Goal: Use online tool/utility: Utilize a website feature to perform a specific function

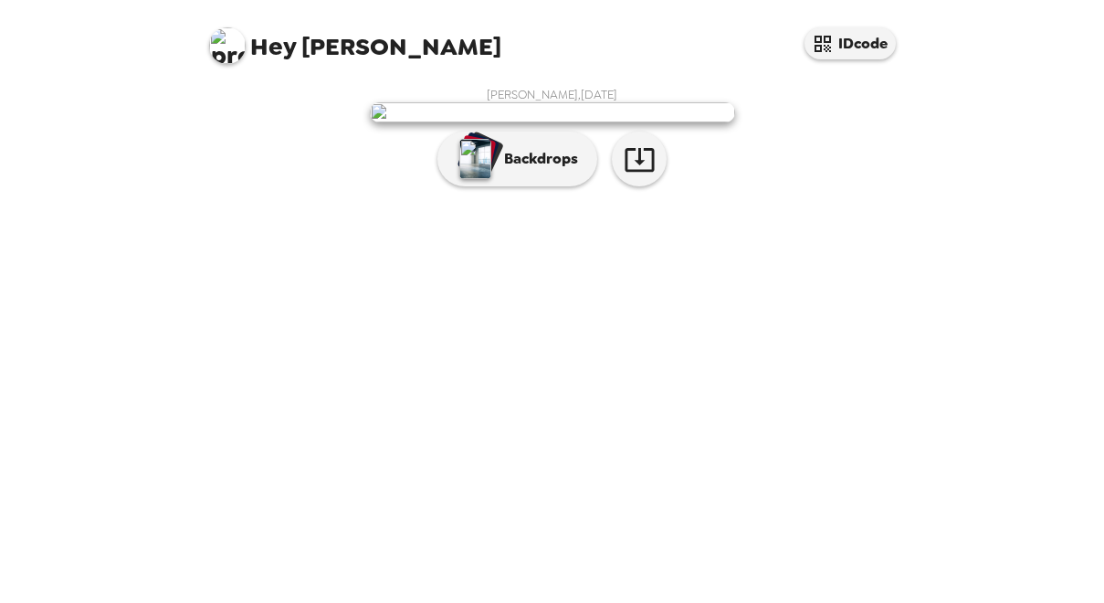
scroll to position [58, 0]
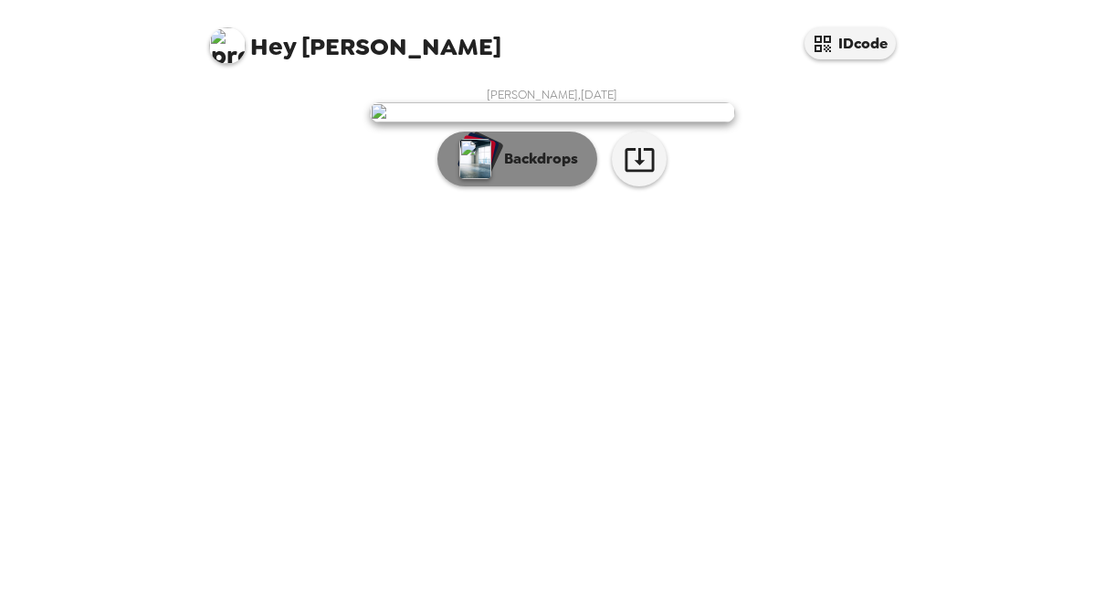
click at [520, 186] on button "Backdrops" at bounding box center [518, 159] width 160 height 55
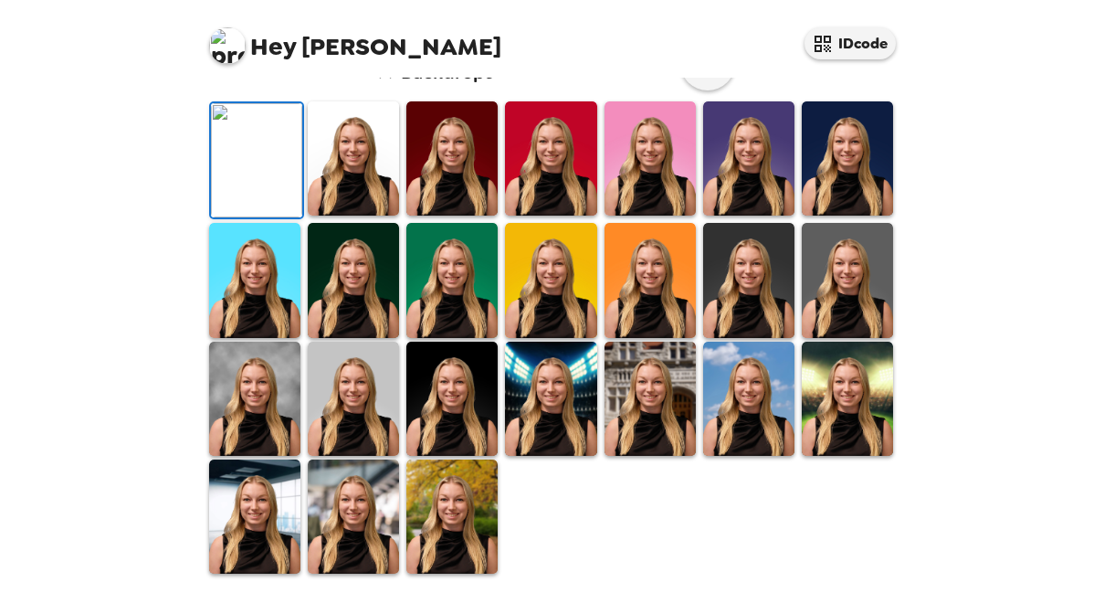
scroll to position [423, 0]
click at [425, 456] on img at bounding box center [451, 399] width 91 height 114
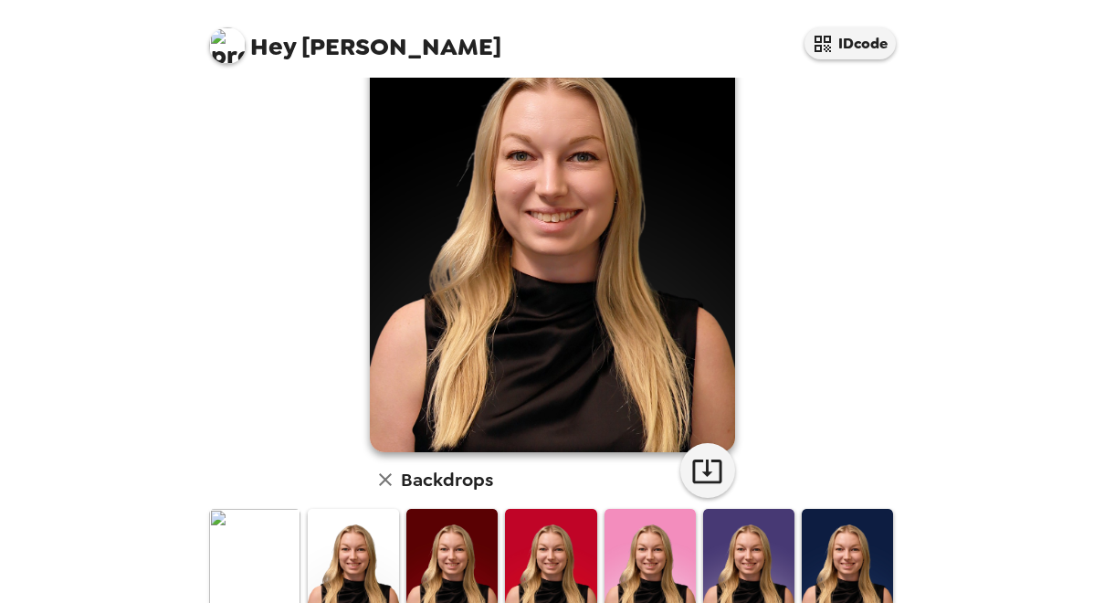
scroll to position [58, 0]
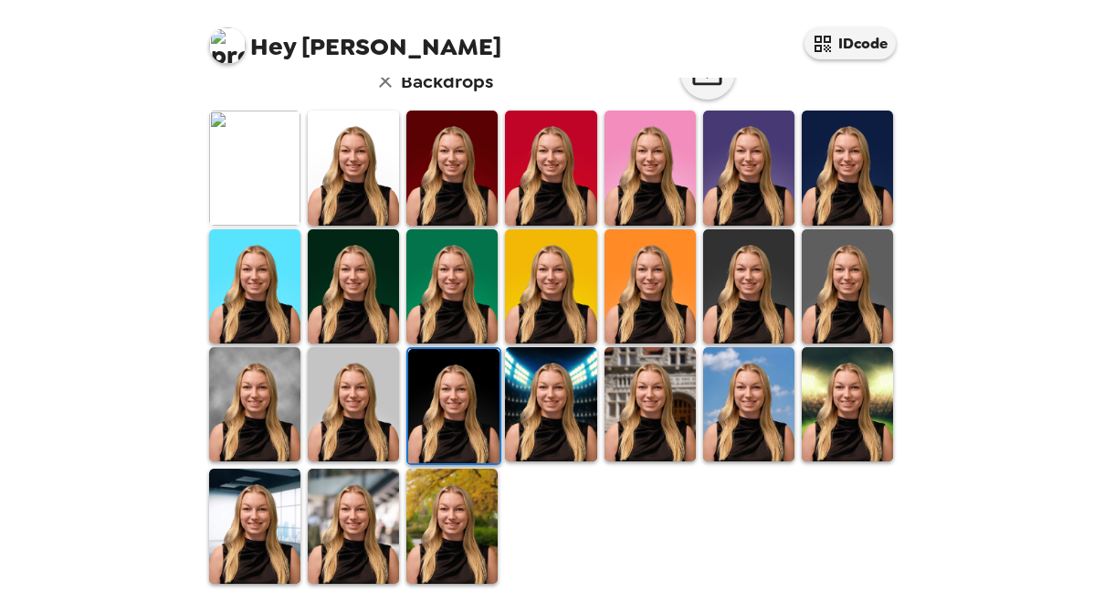
click at [262, 417] on img at bounding box center [254, 404] width 91 height 114
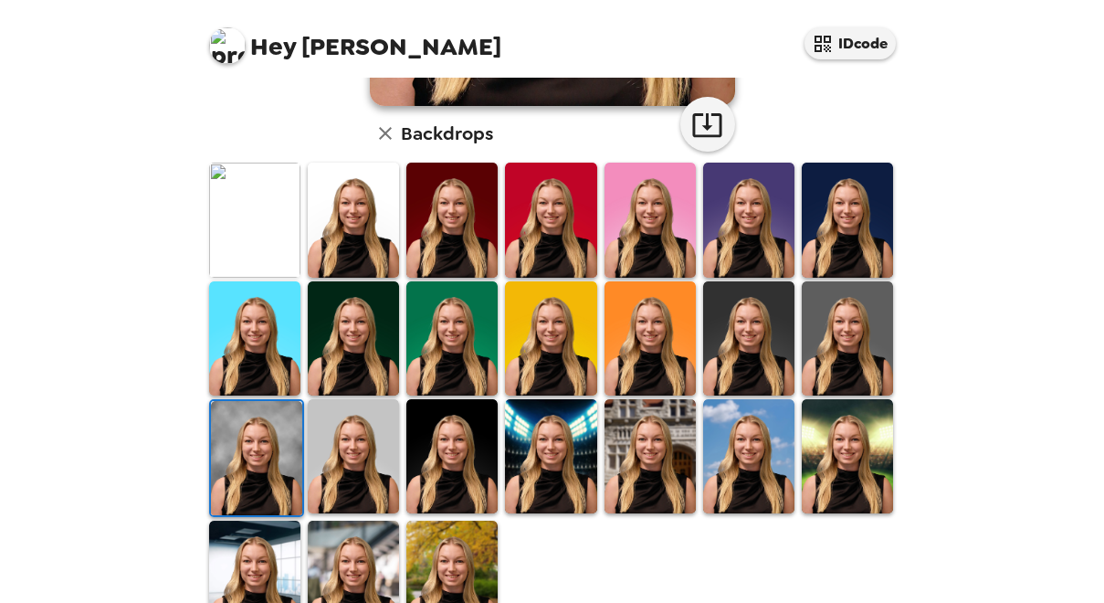
scroll to position [505, 0]
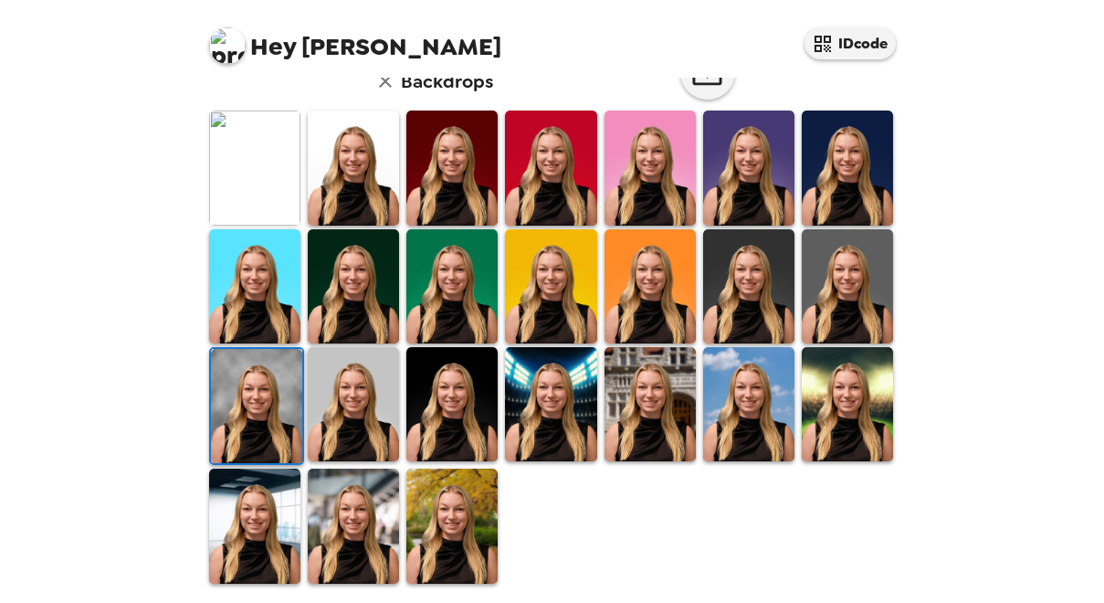
click at [656, 185] on img at bounding box center [650, 168] width 91 height 114
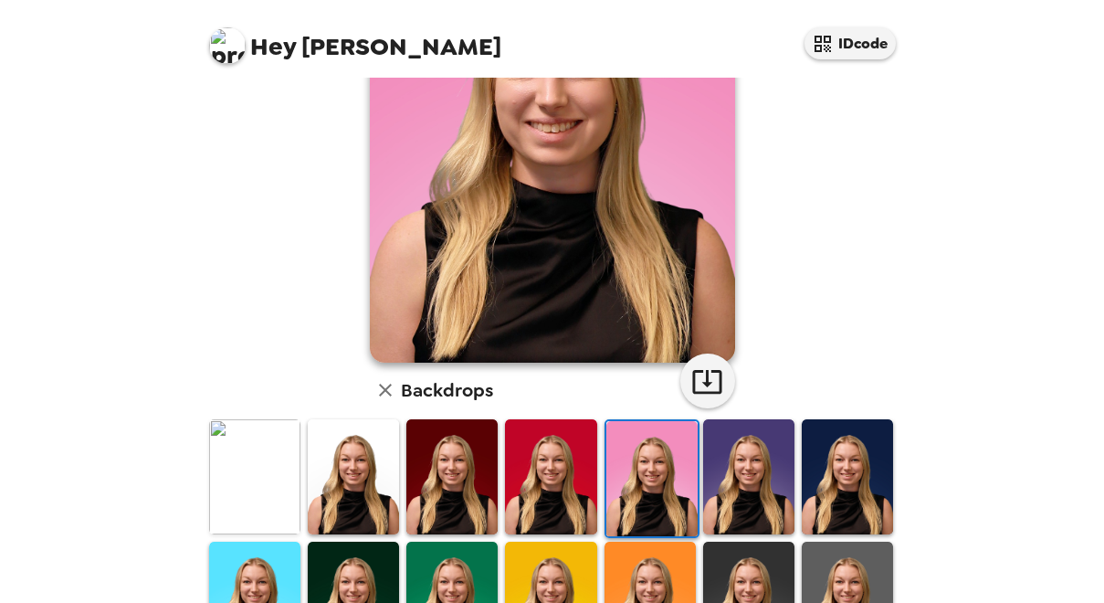
scroll to position [365, 0]
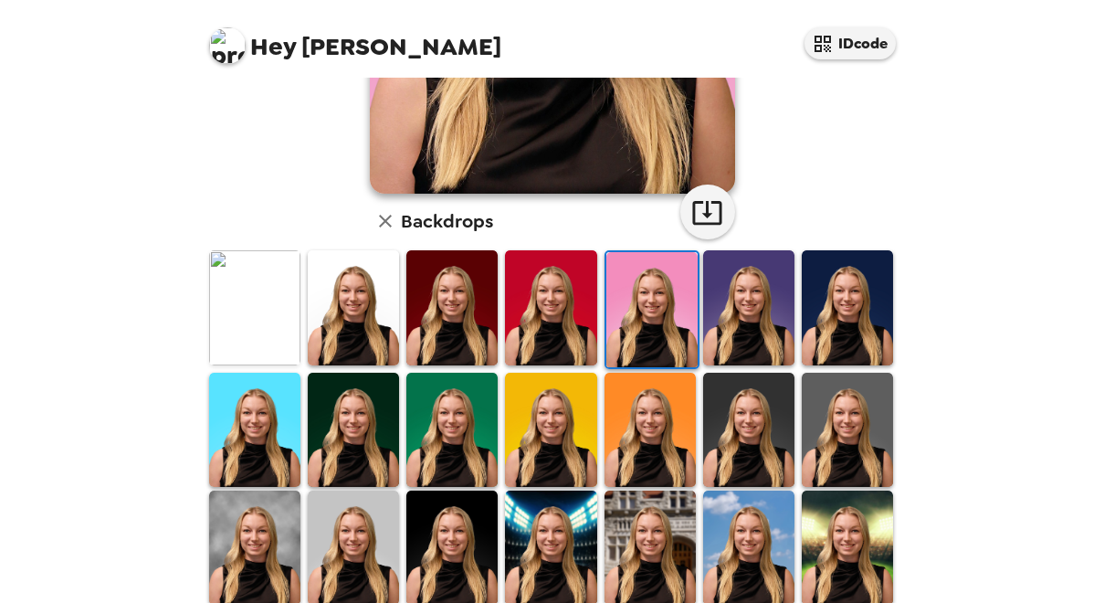
click at [654, 542] on img at bounding box center [650, 547] width 91 height 114
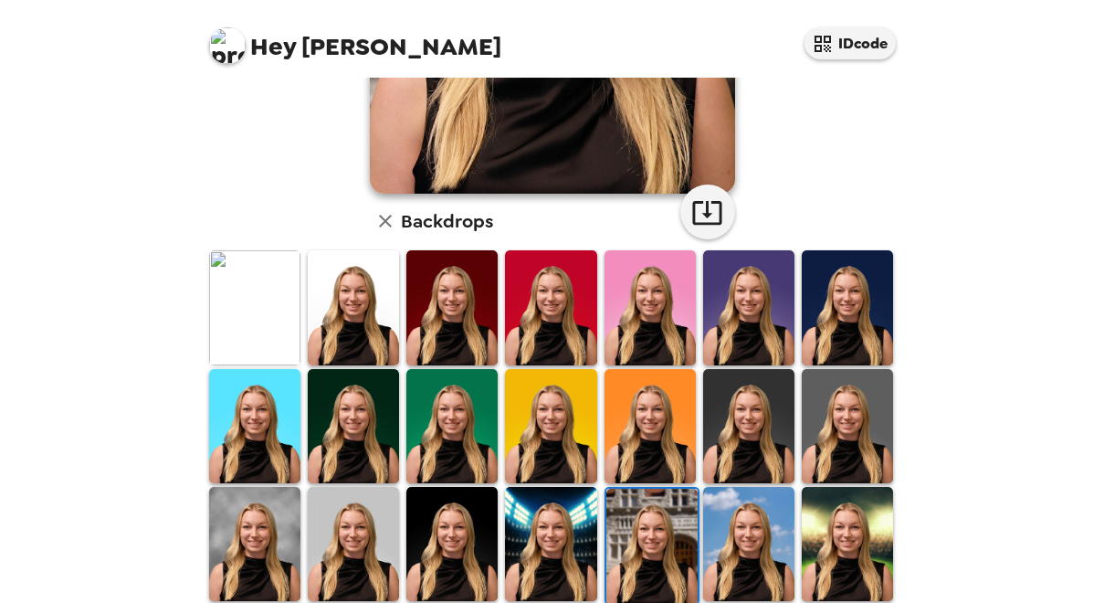
scroll to position [0, 0]
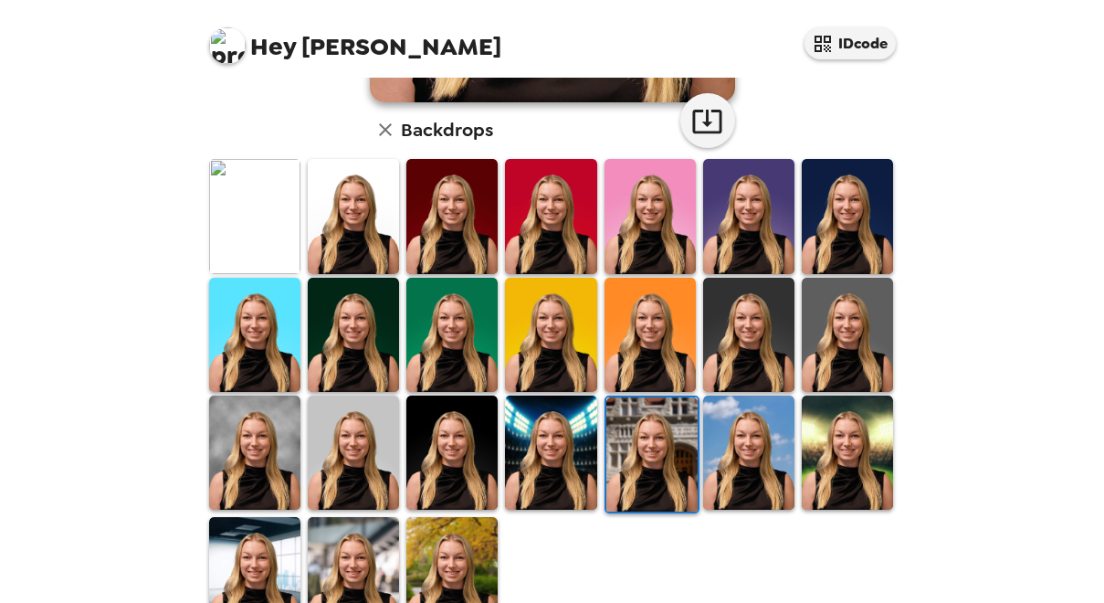
click at [536, 460] on img at bounding box center [550, 452] width 91 height 114
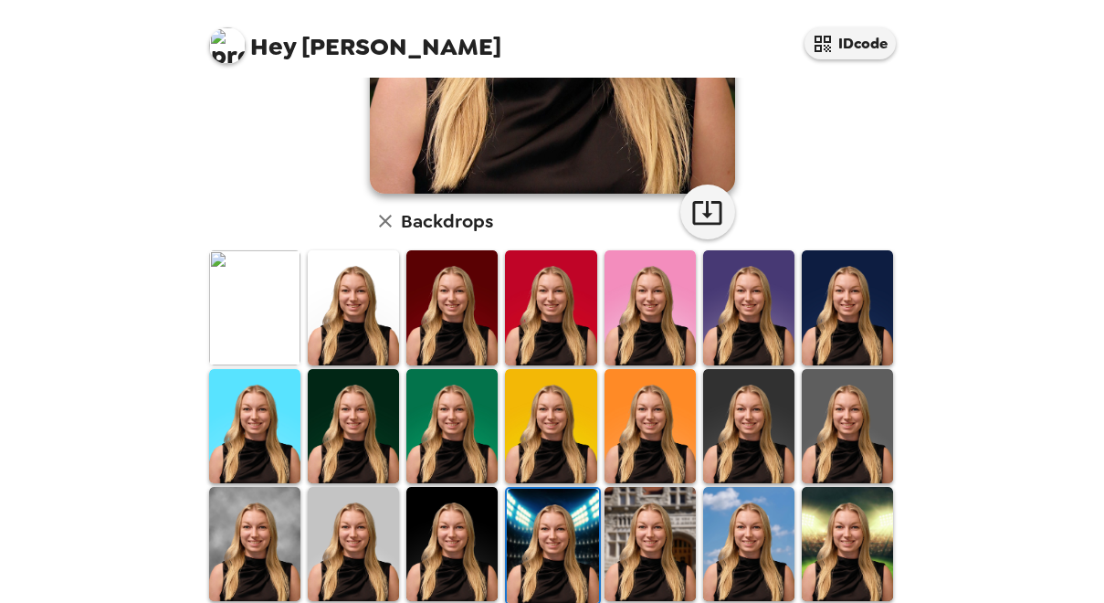
scroll to position [457, 0]
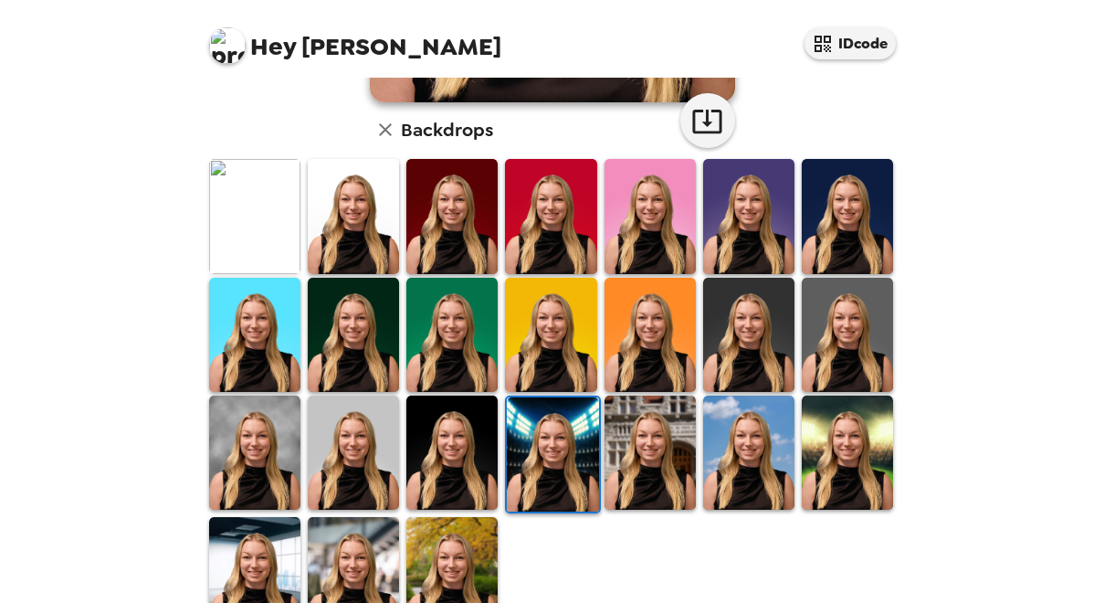
click at [258, 467] on img at bounding box center [254, 452] width 91 height 114
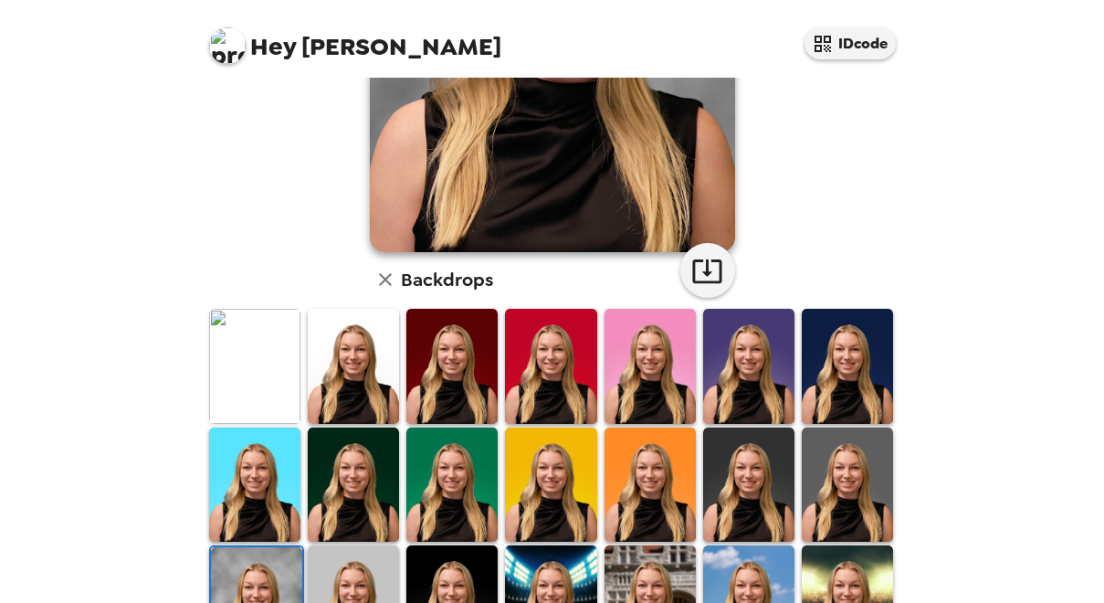
scroll to position [365, 0]
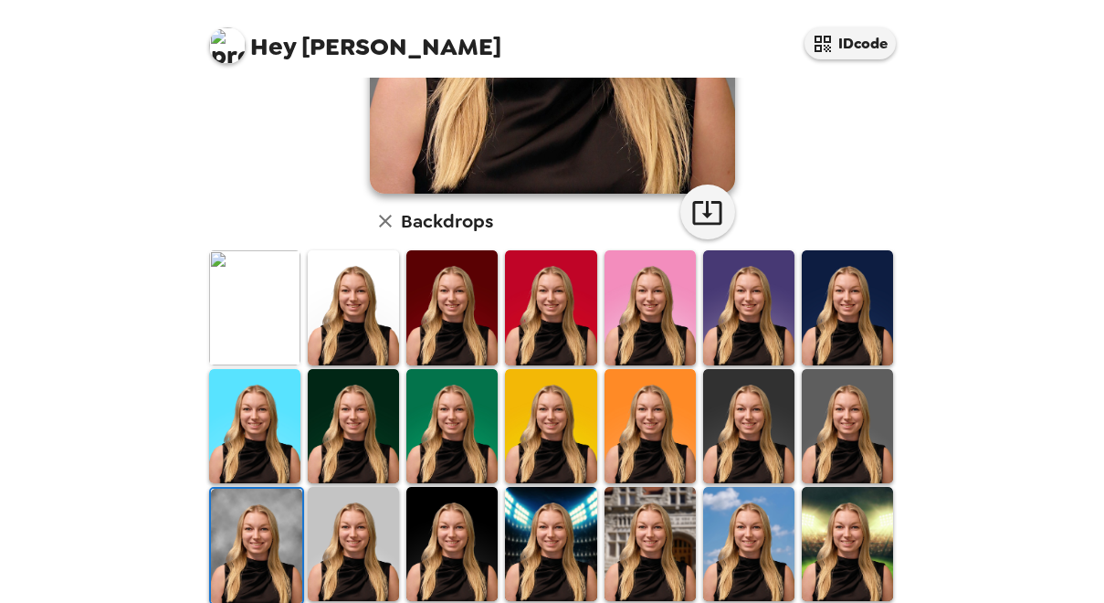
click at [740, 425] on img at bounding box center [748, 426] width 91 height 114
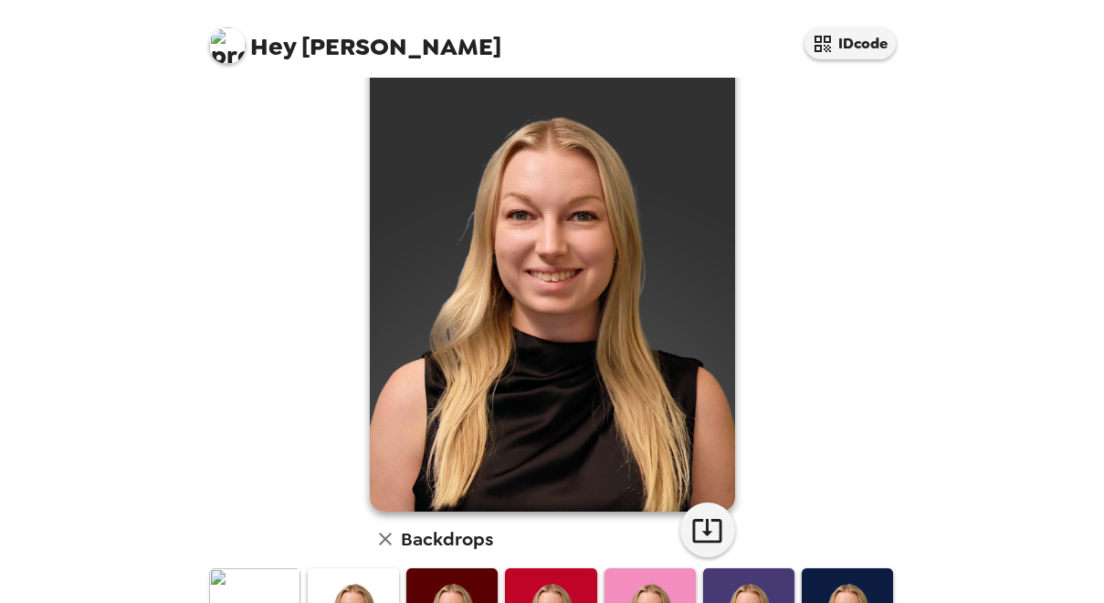
scroll to position [91, 0]
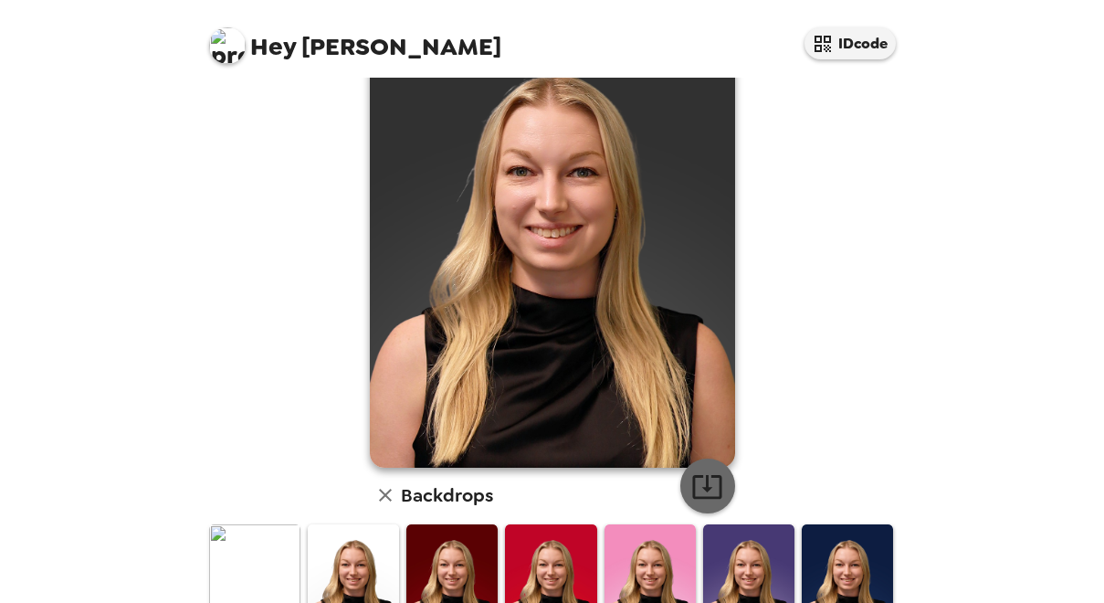
click at [709, 481] on icon "button" at bounding box center [707, 486] width 32 height 32
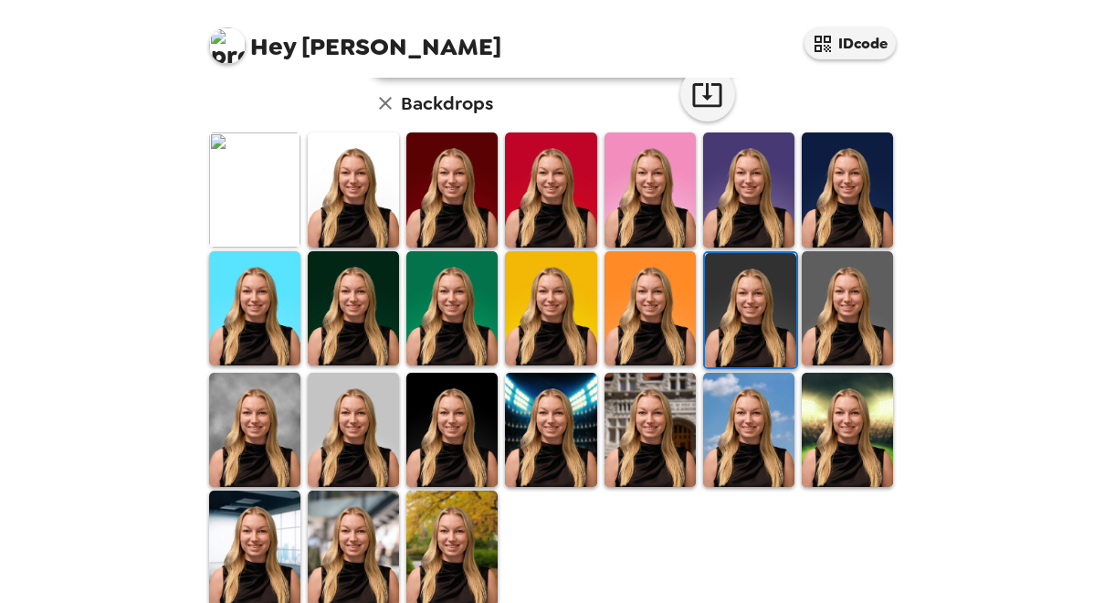
scroll to position [505, 0]
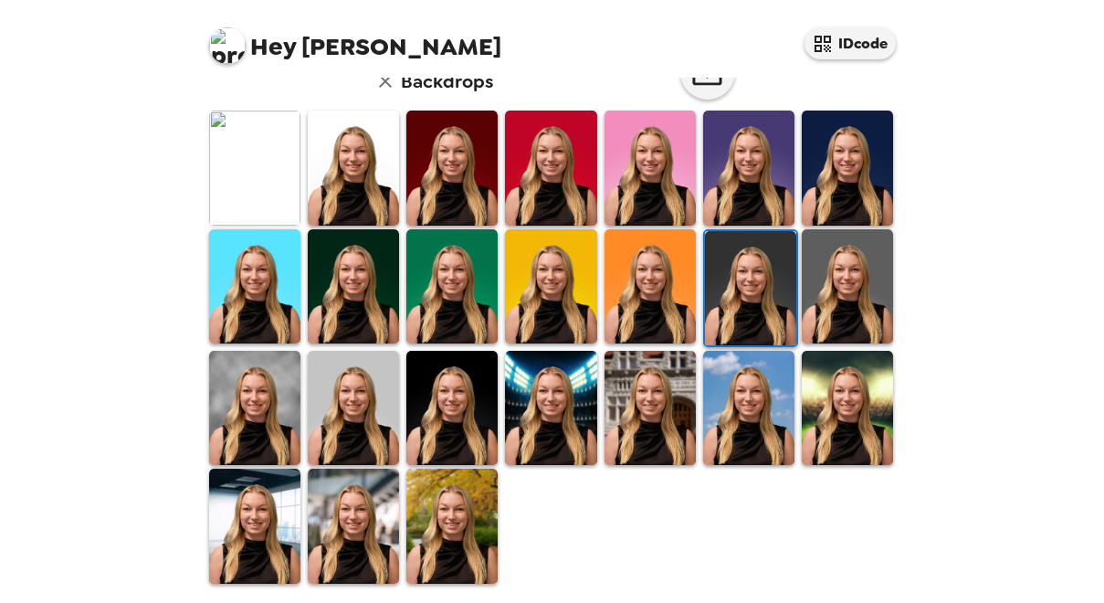
click at [344, 512] on img at bounding box center [353, 526] width 91 height 114
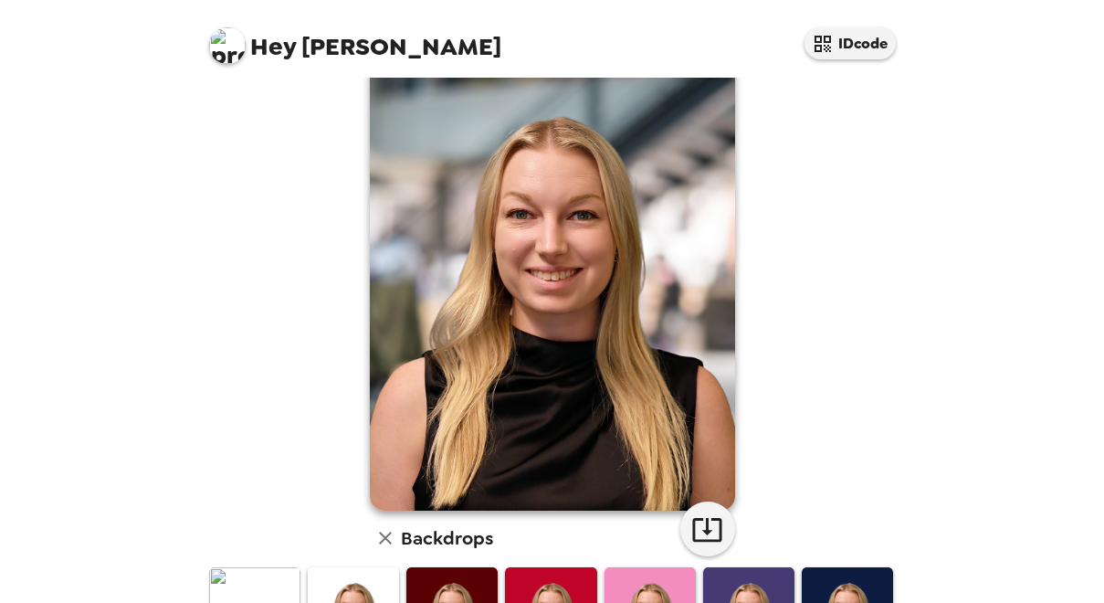
scroll to position [0, 0]
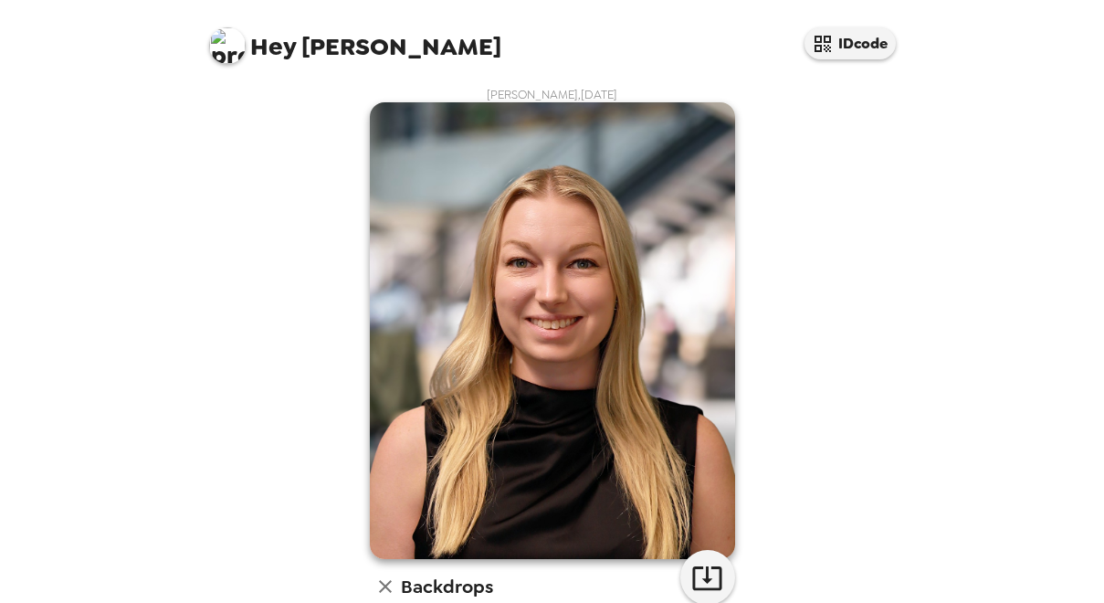
click at [621, 279] on img at bounding box center [552, 330] width 365 height 457
click at [547, 331] on img at bounding box center [552, 330] width 365 height 457
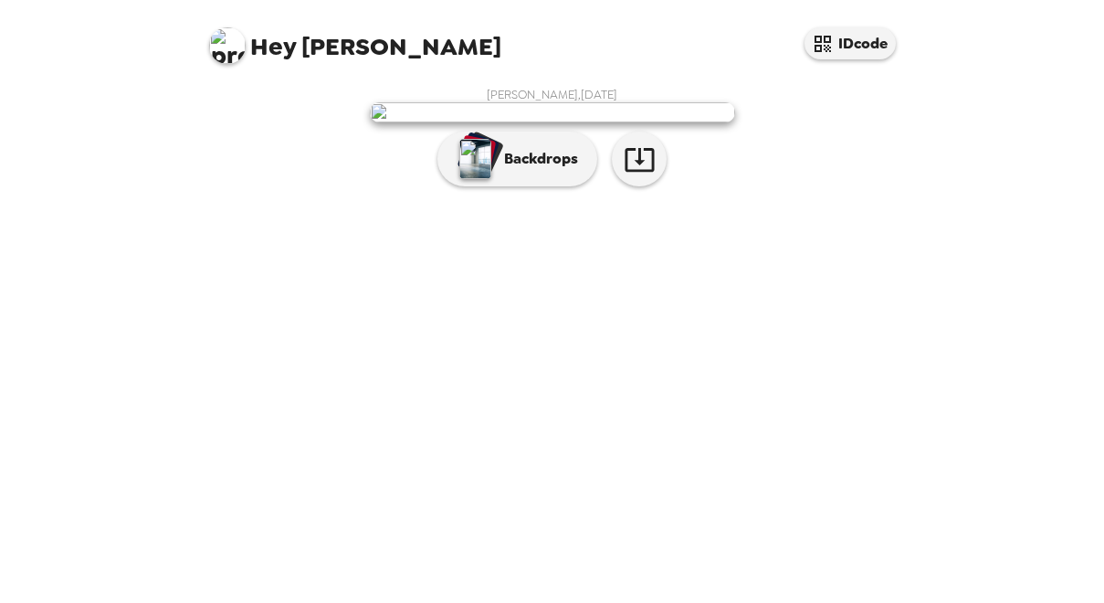
scroll to position [58, 0]
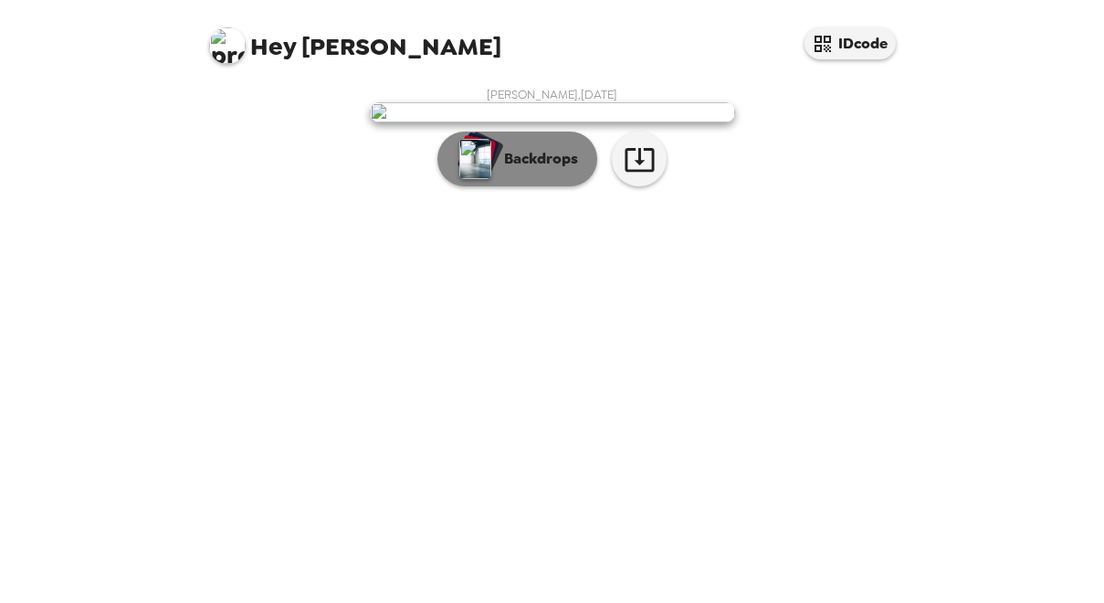
click at [480, 179] on img "button" at bounding box center [475, 159] width 32 height 40
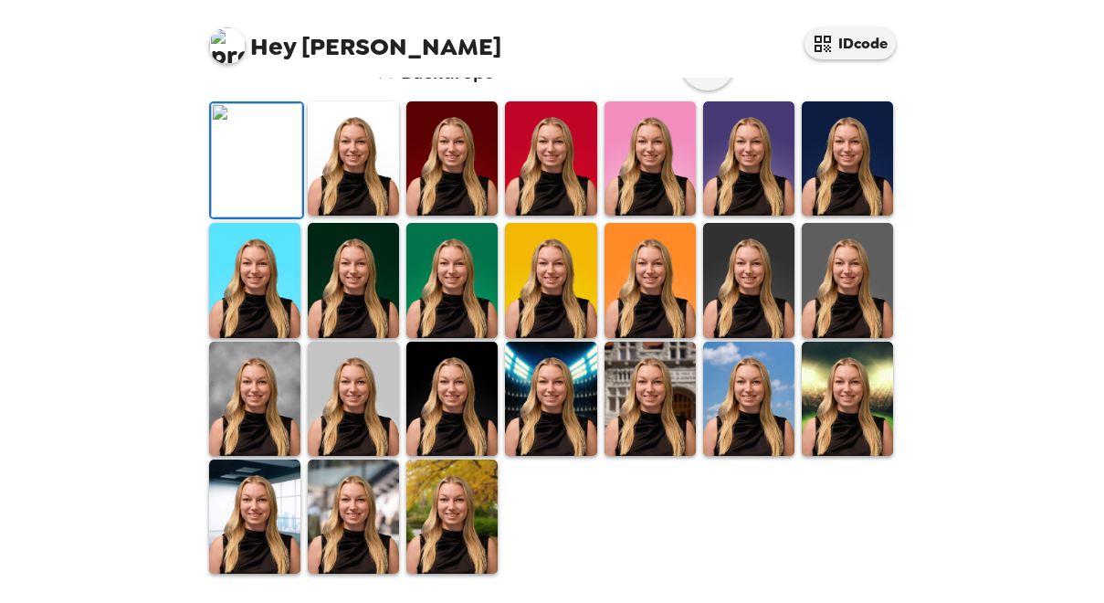
scroll to position [505, 0]
click at [263, 403] on img at bounding box center [254, 399] width 91 height 114
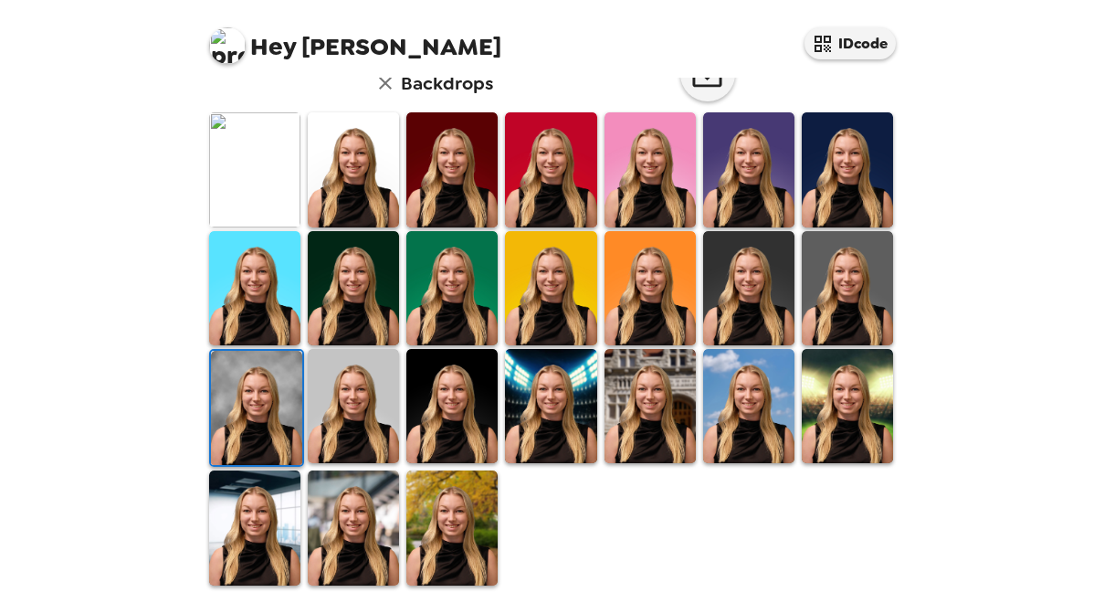
scroll to position [504, 0]
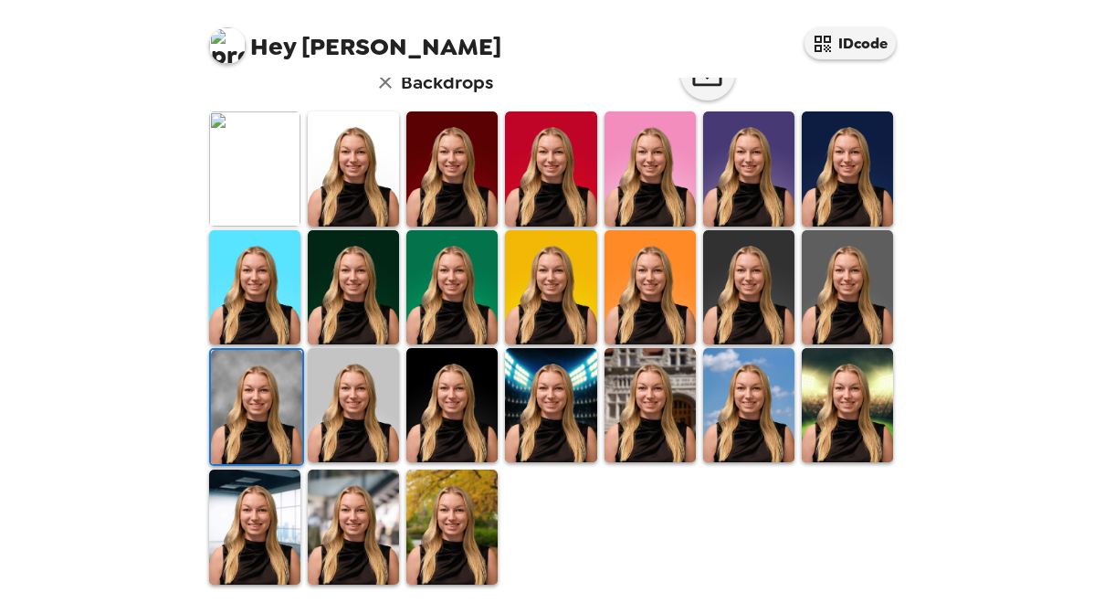
click at [708, 302] on img at bounding box center [748, 287] width 91 height 114
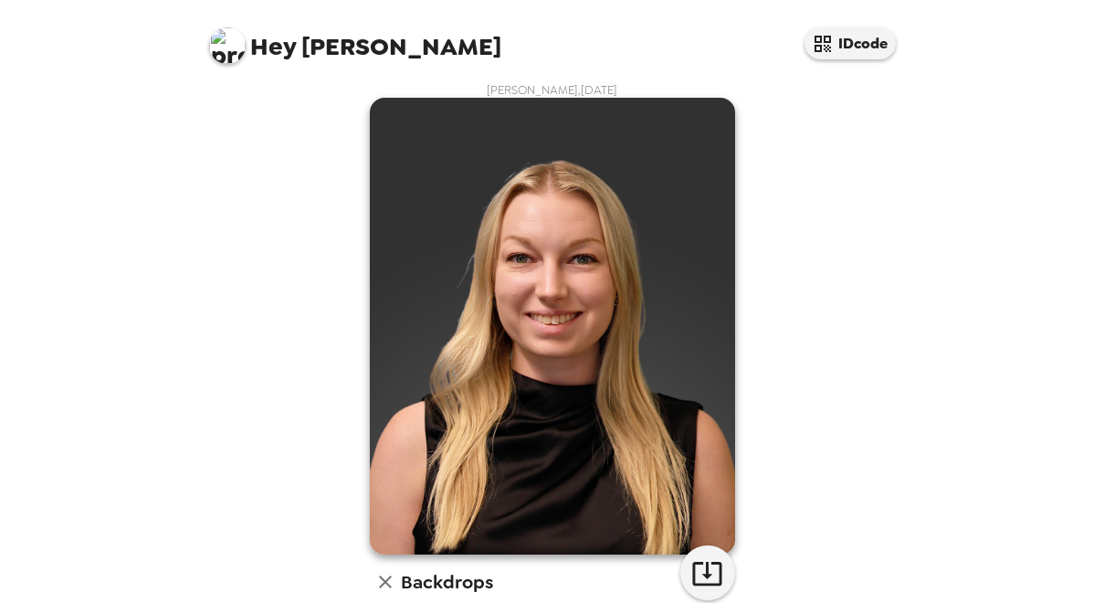
scroll to position [0, 0]
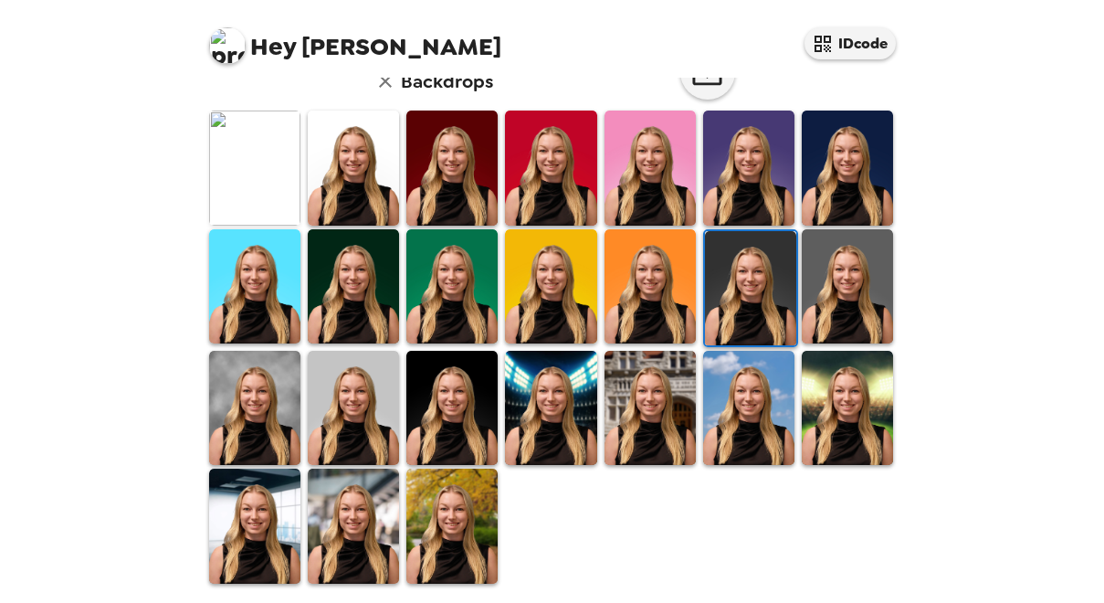
click at [520, 416] on img at bounding box center [550, 408] width 91 height 114
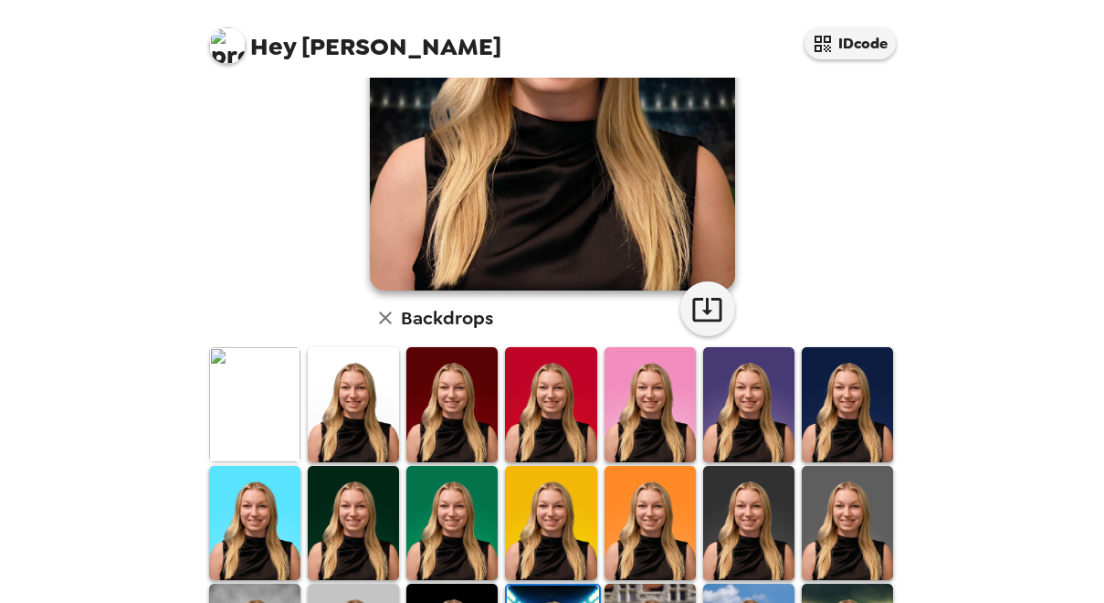
scroll to position [274, 0]
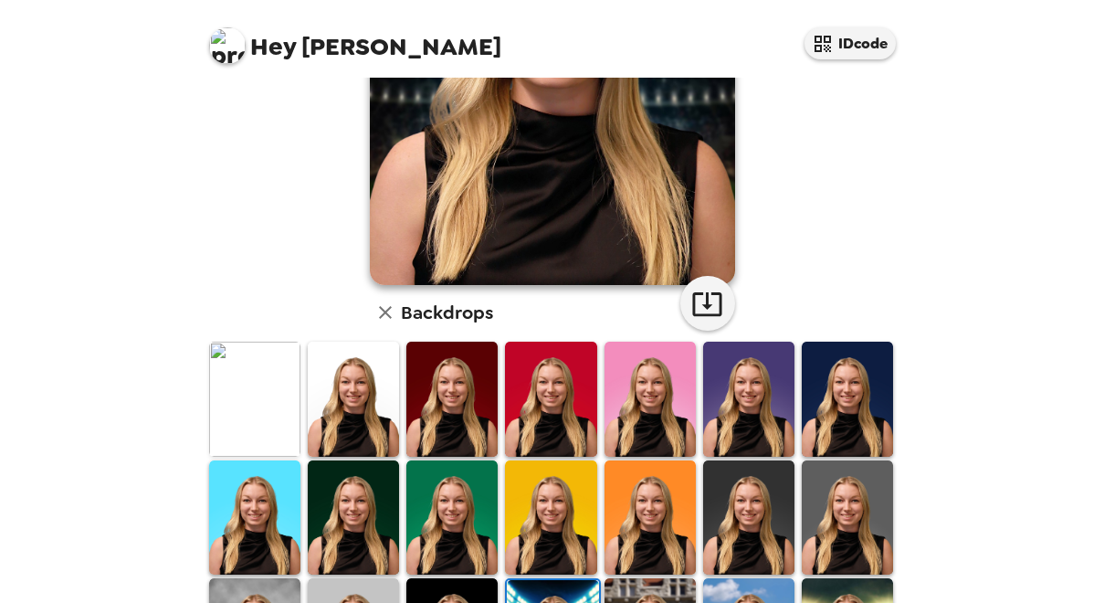
click at [716, 512] on img at bounding box center [748, 517] width 91 height 114
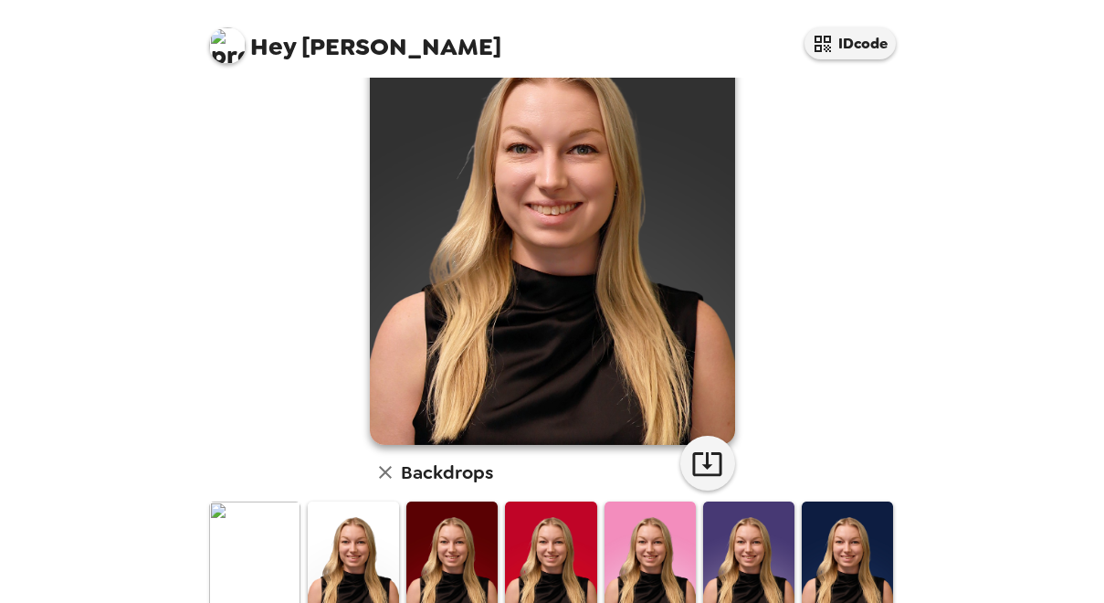
scroll to position [0, 0]
